Goal: Find specific page/section: Find specific page/section

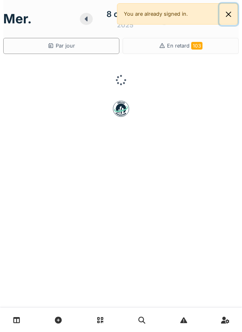
click at [221, 12] on button "Close" at bounding box center [228, 14] width 18 height 21
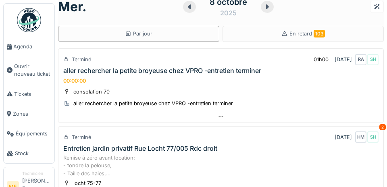
scroll to position [17, 0]
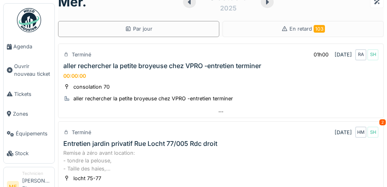
click at [221, 111] on icon at bounding box center [221, 111] width 6 height 5
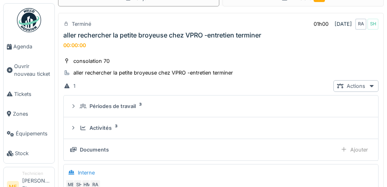
scroll to position [50, 0]
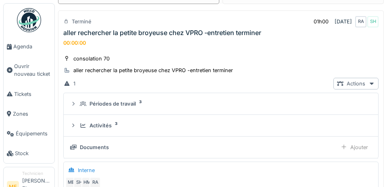
click at [171, 123] on div "Activités 3" at bounding box center [224, 126] width 289 height 8
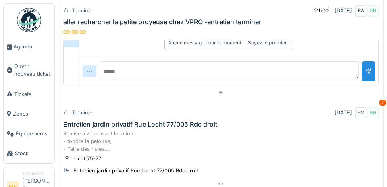
scroll to position [297, 0]
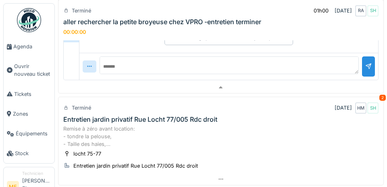
click at [23, 49] on span "Agenda" at bounding box center [32, 47] width 38 height 8
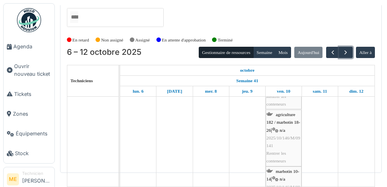
click at [348, 49] on span "button" at bounding box center [345, 52] width 7 height 7
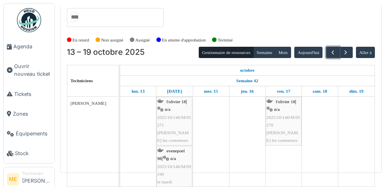
click at [333, 47] on button "button" at bounding box center [332, 53] width 13 height 12
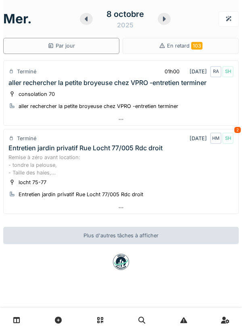
click at [124, 210] on div at bounding box center [121, 208] width 235 height 12
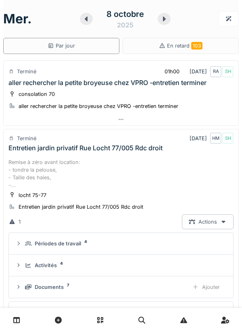
click at [168, 21] on icon at bounding box center [164, 19] width 8 height 6
